Goal: Task Accomplishment & Management: Manage account settings

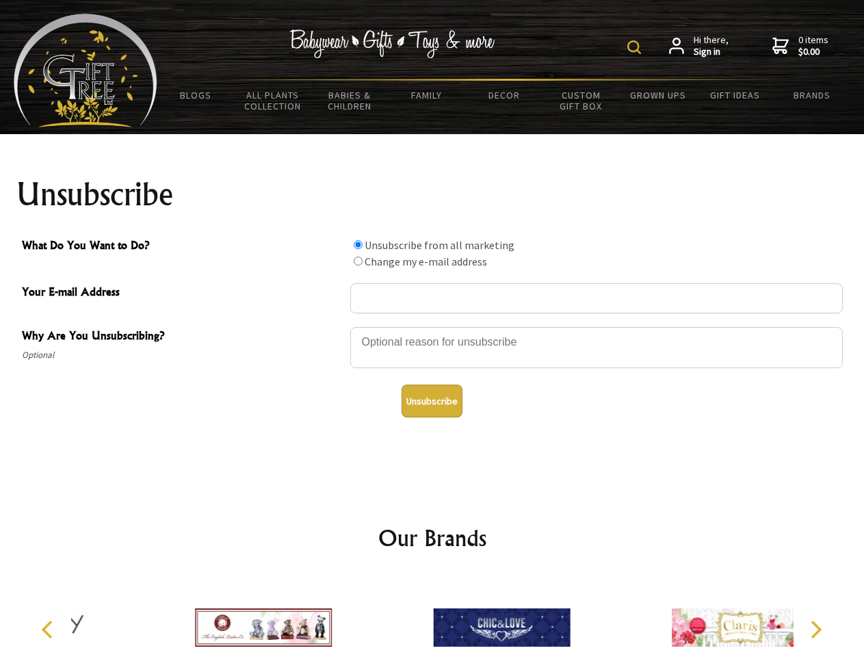
click at [636, 47] on img at bounding box center [634, 47] width 14 height 14
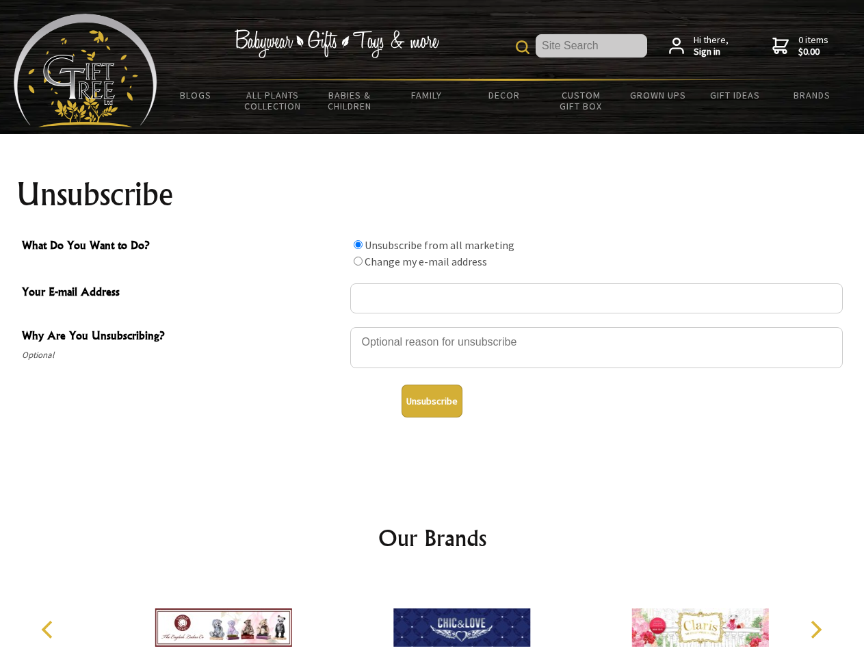
click at [432, 326] on div at bounding box center [596, 350] width 492 height 48
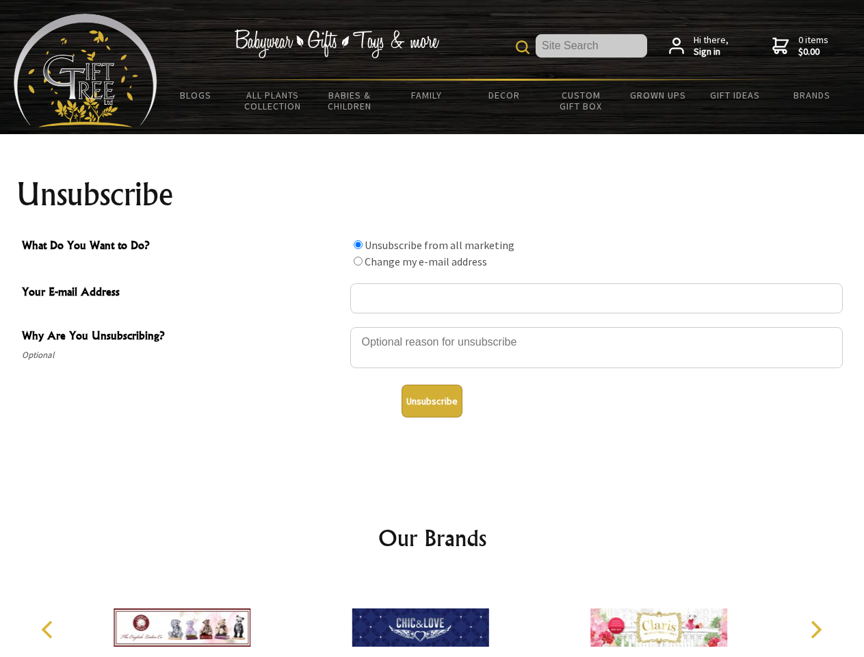
click at [358, 244] on input "What Do You Want to Do?" at bounding box center [358, 244] width 9 height 9
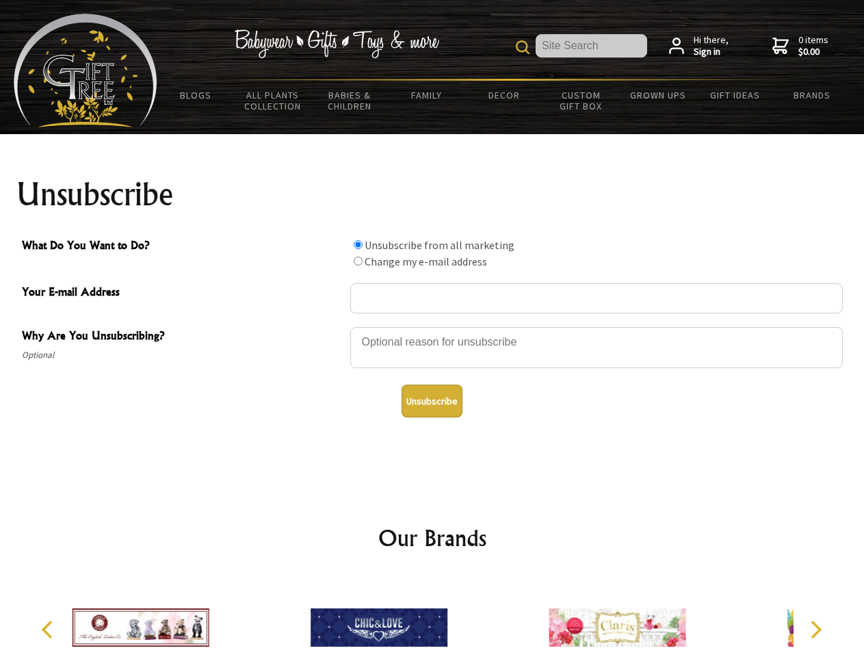
click at [358, 261] on input "What Do You Want to Do?" at bounding box center [358, 260] width 9 height 9
radio input "true"
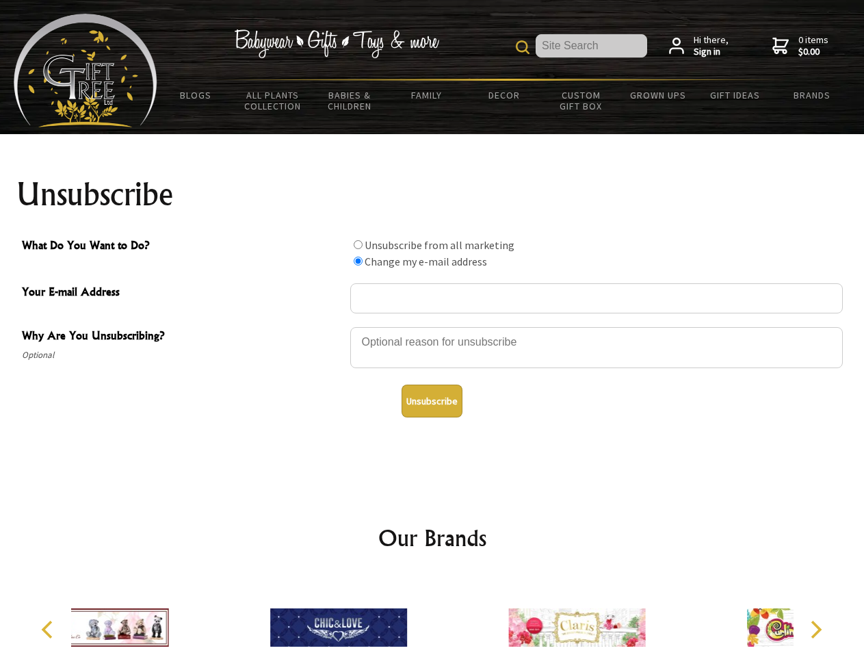
click at [432, 401] on button "Unsubscribe" at bounding box center [431, 400] width 61 height 33
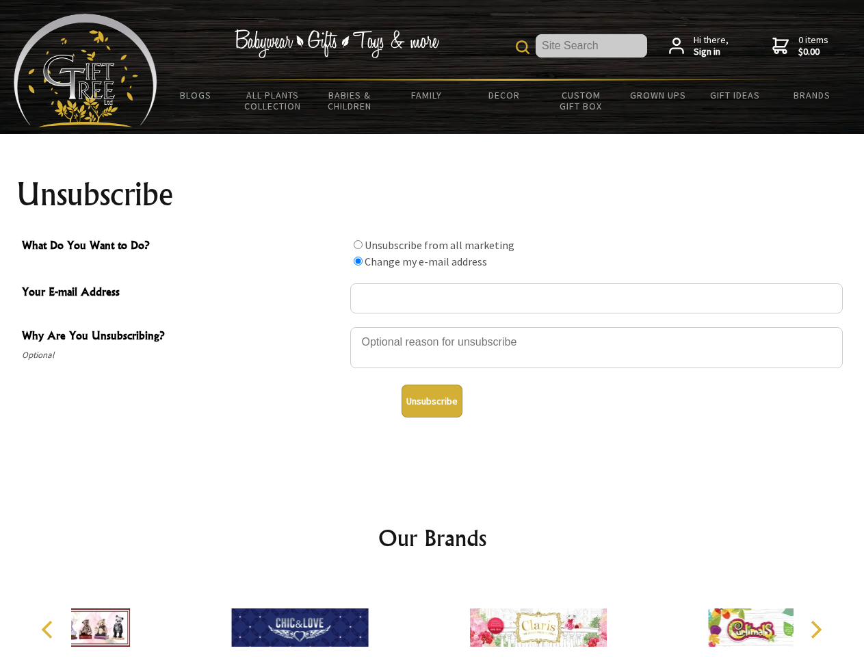
click at [432, 616] on div at bounding box center [538, 629] width 238 height 107
click at [49, 629] on icon "Previous" at bounding box center [49, 629] width 18 height 18
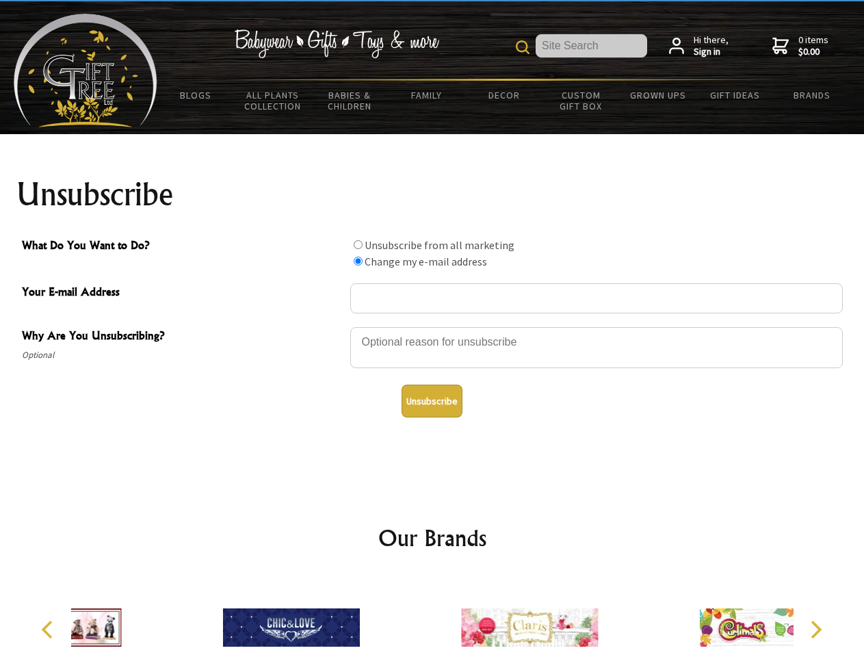
click at [815, 629] on icon "Next" at bounding box center [815, 629] width 18 height 18
